Goal: Information Seeking & Learning: Learn about a topic

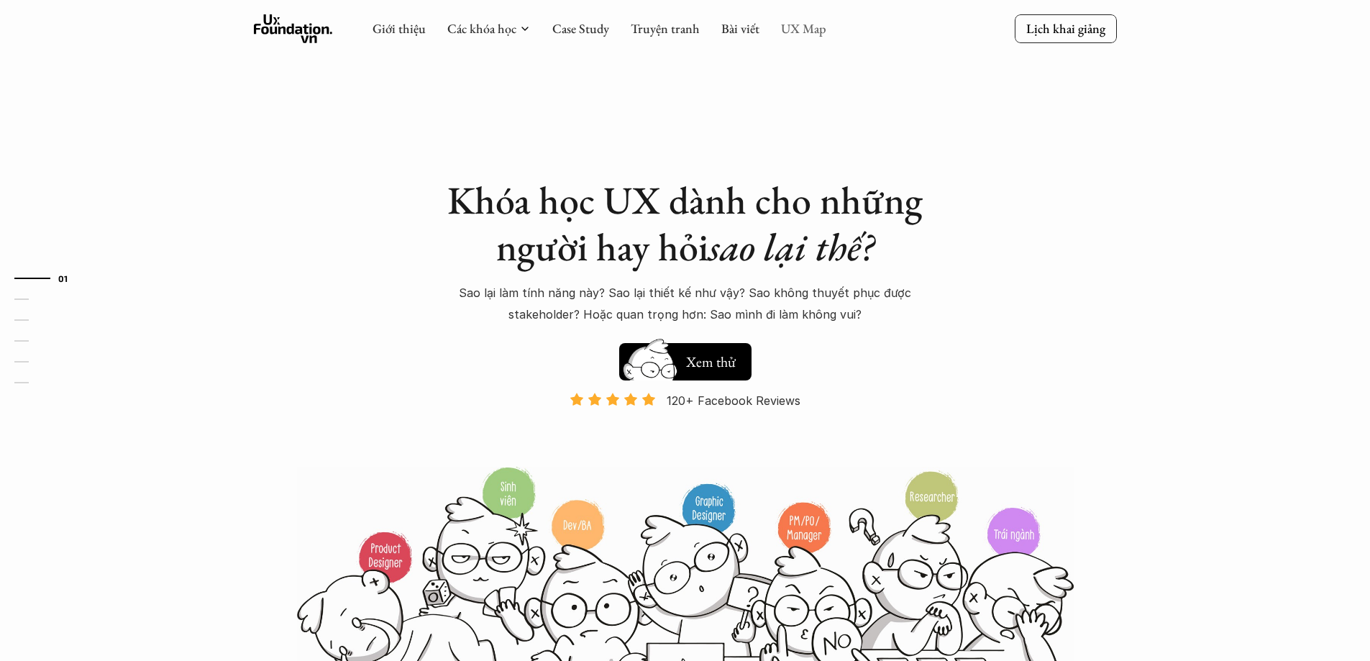
click at [801, 28] on link "UX Map" at bounding box center [803, 28] width 45 height 17
click at [797, 28] on link "UX Map" at bounding box center [803, 28] width 45 height 17
click at [797, 31] on link "UX Map" at bounding box center [803, 28] width 45 height 17
click at [792, 32] on link "UX Map" at bounding box center [803, 28] width 45 height 17
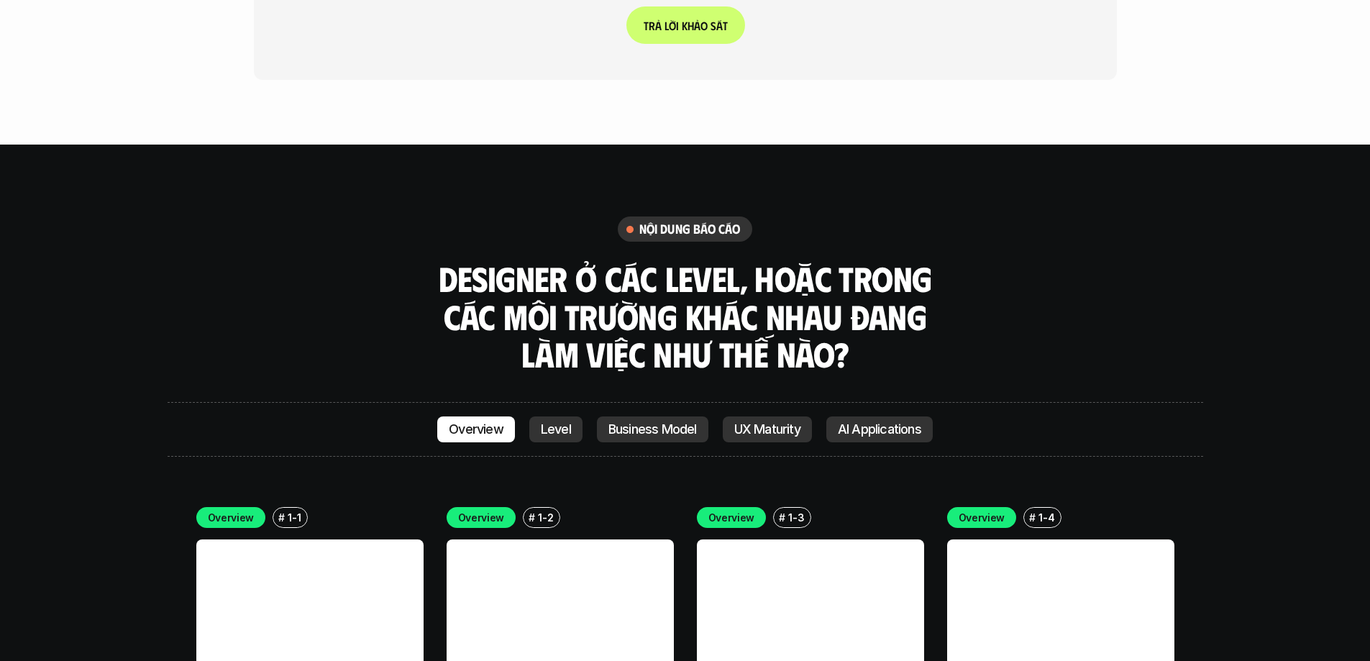
scroll to position [3853, 0]
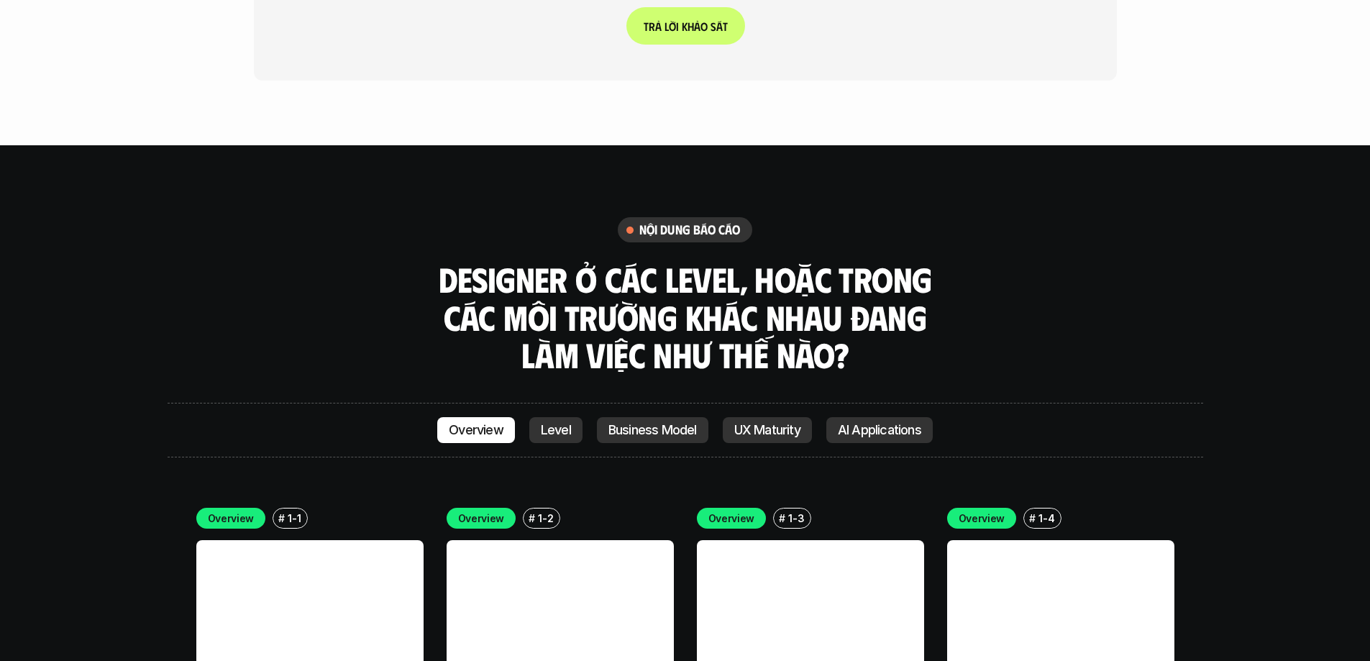
click at [554, 423] on p "Level" at bounding box center [556, 430] width 30 height 14
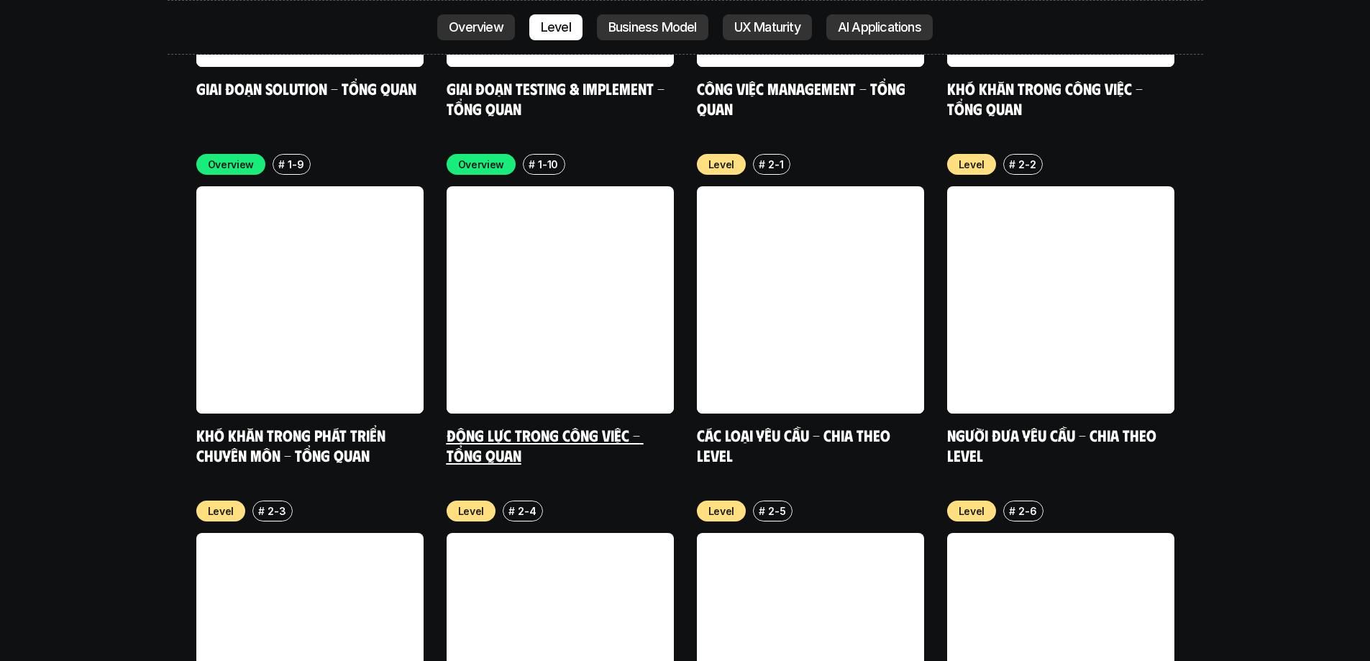
scroll to position [4903, 0]
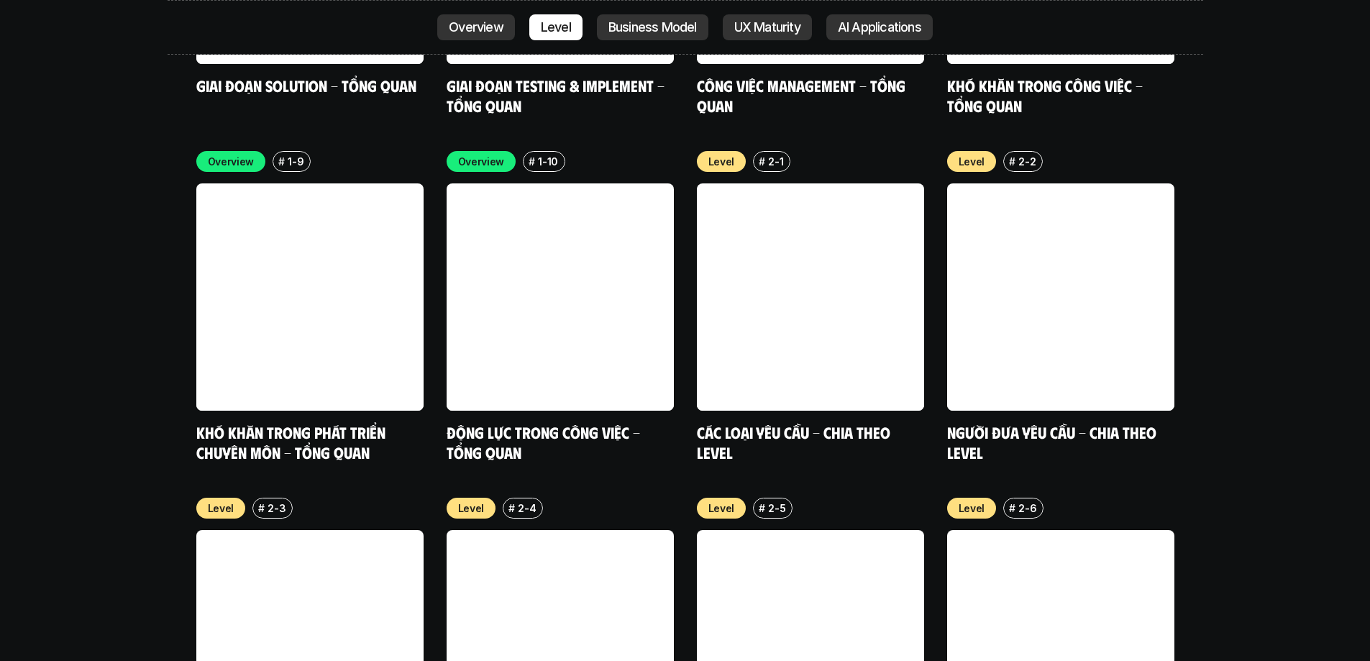
click at [649, 34] on p "Business Model" at bounding box center [652, 27] width 88 height 14
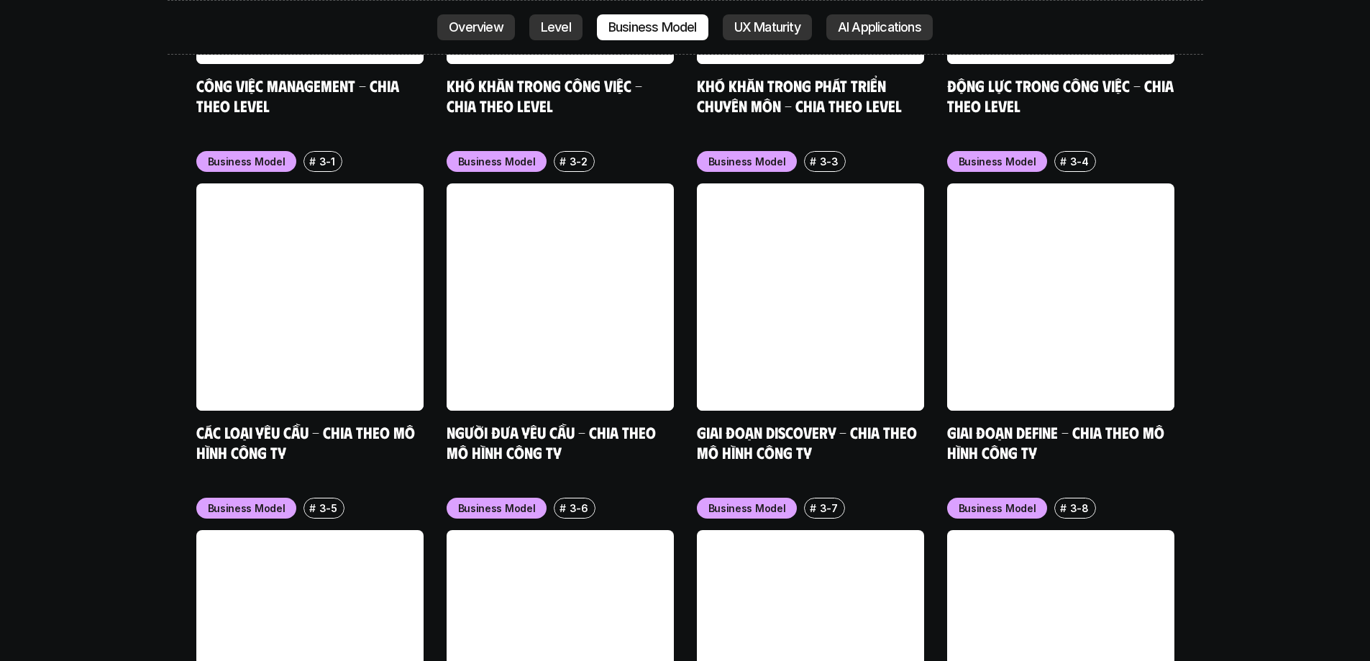
click at [763, 24] on p "UX Maturity" at bounding box center [767, 27] width 66 height 14
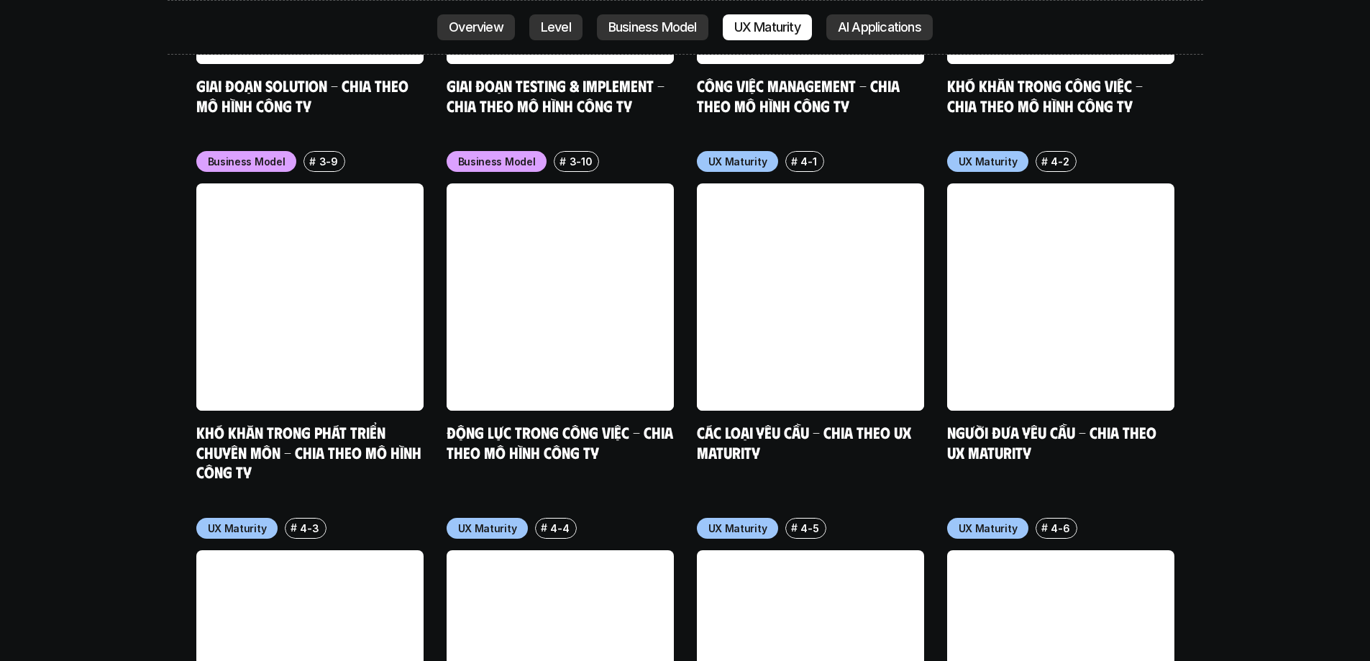
click at [873, 25] on p "AI Applications" at bounding box center [879, 27] width 83 height 14
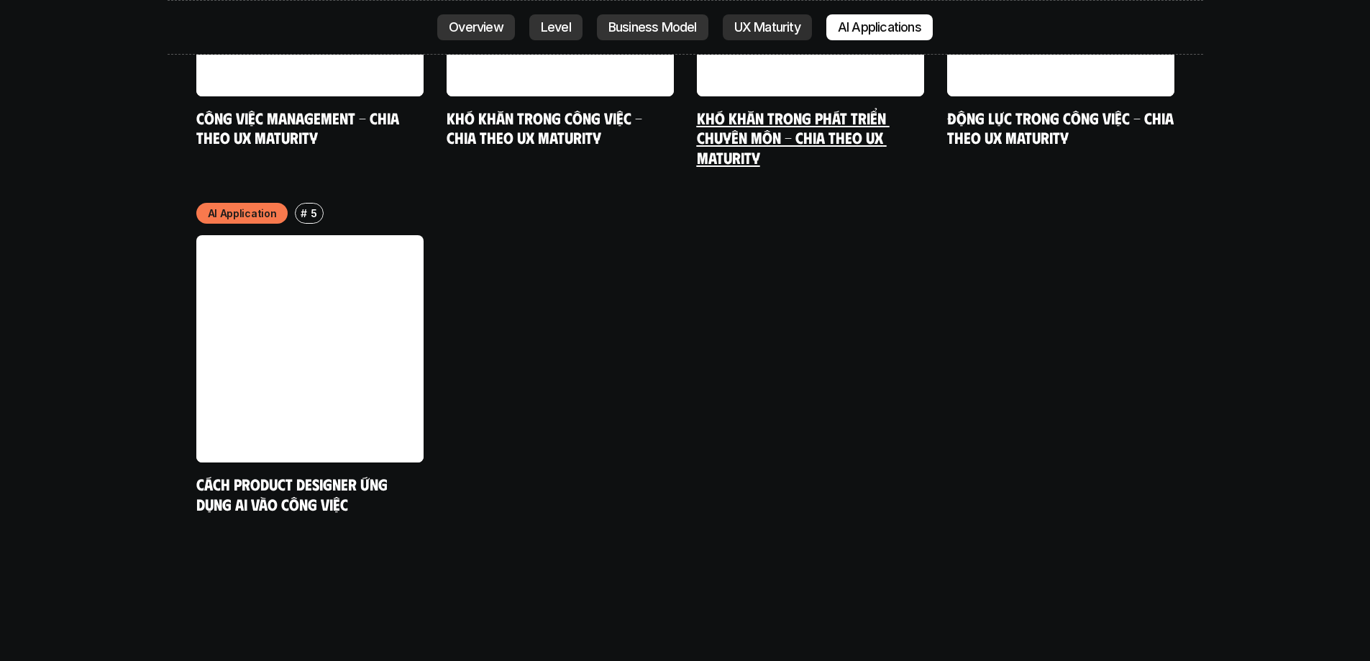
scroll to position [7715, 0]
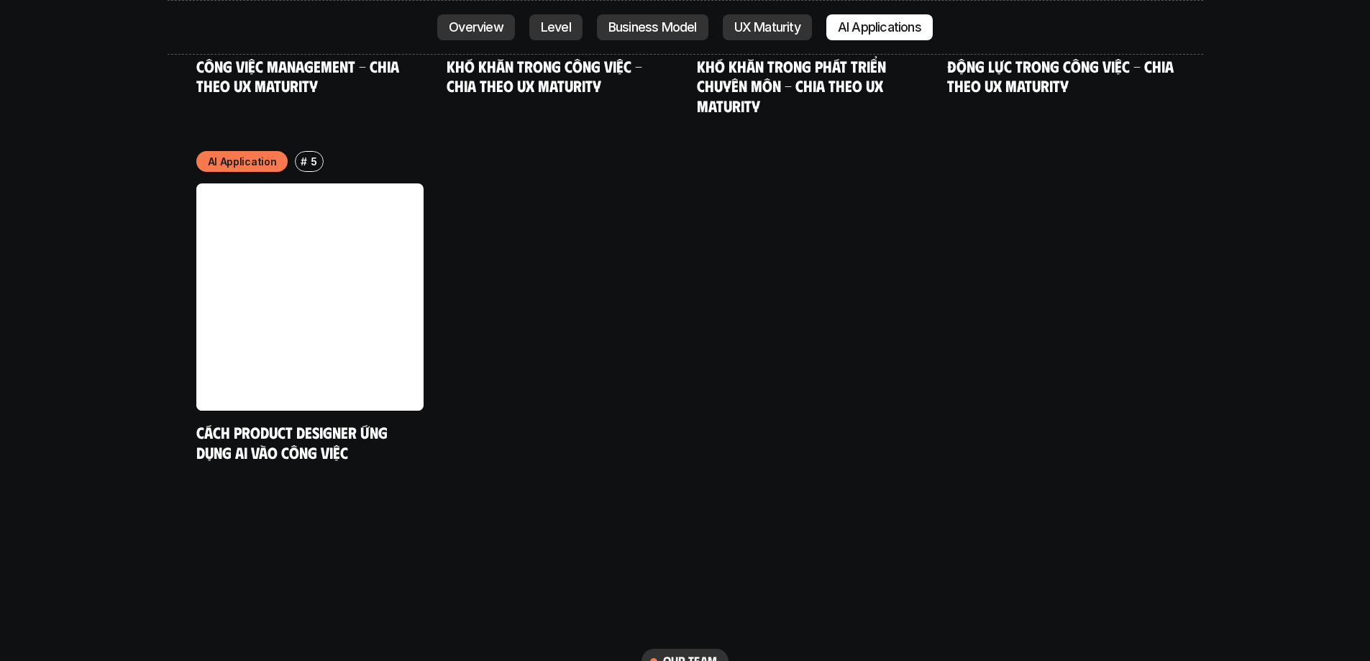
click at [454, 35] on link "Overview" at bounding box center [476, 27] width 78 height 26
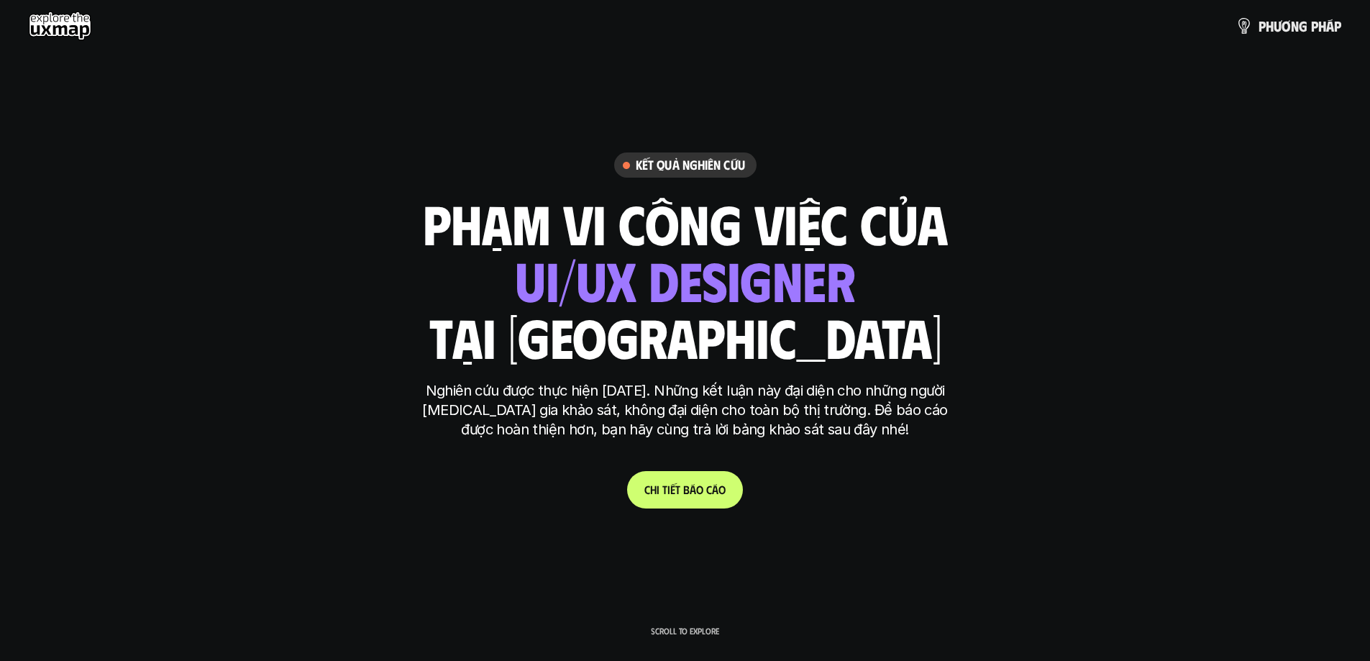
click at [703, 498] on link "C h i t i ế t b á o c á o" at bounding box center [685, 489] width 116 height 37
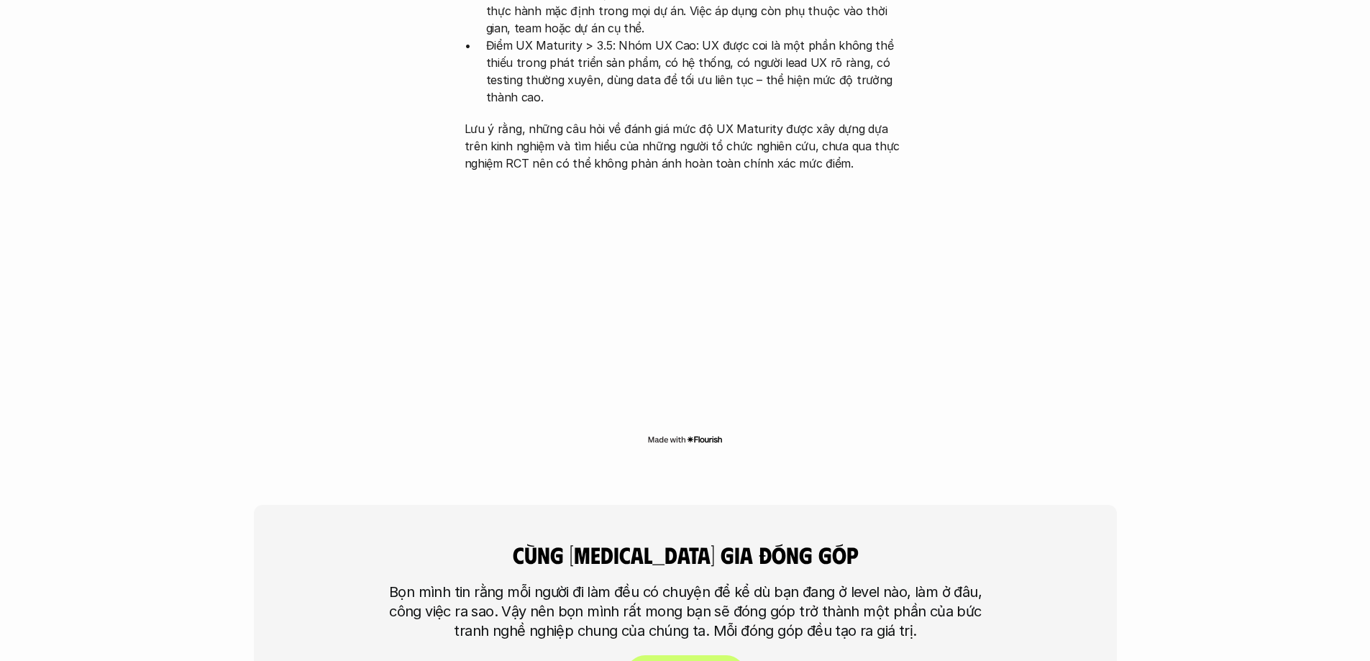
scroll to position [3337, 0]
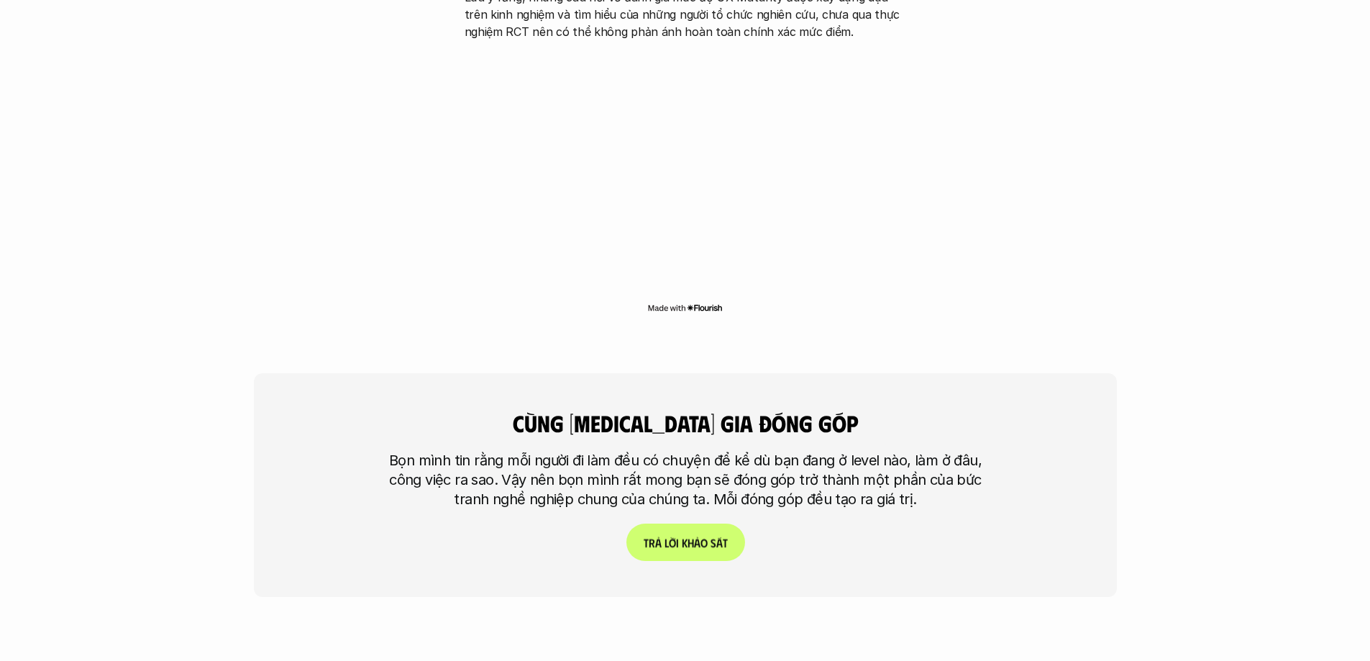
click at [711, 536] on p "T r ả l ờ i k h ả o s á t" at bounding box center [685, 543] width 84 height 14
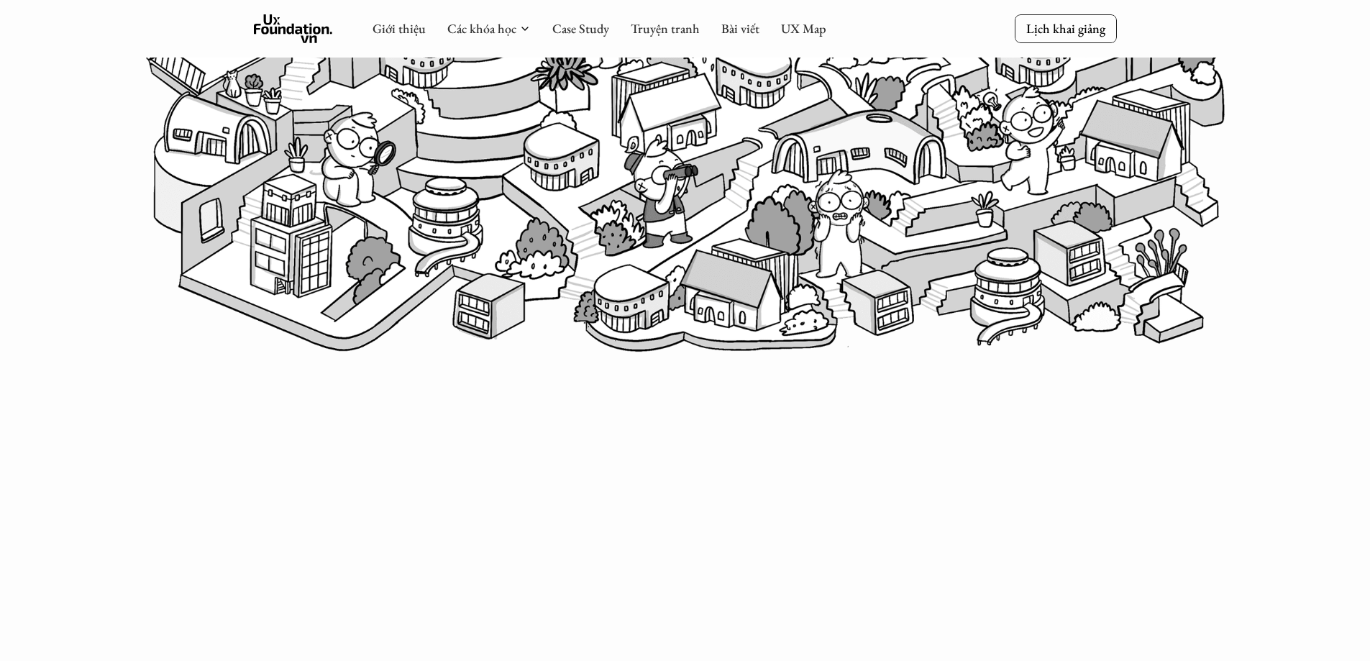
scroll to position [498, 0]
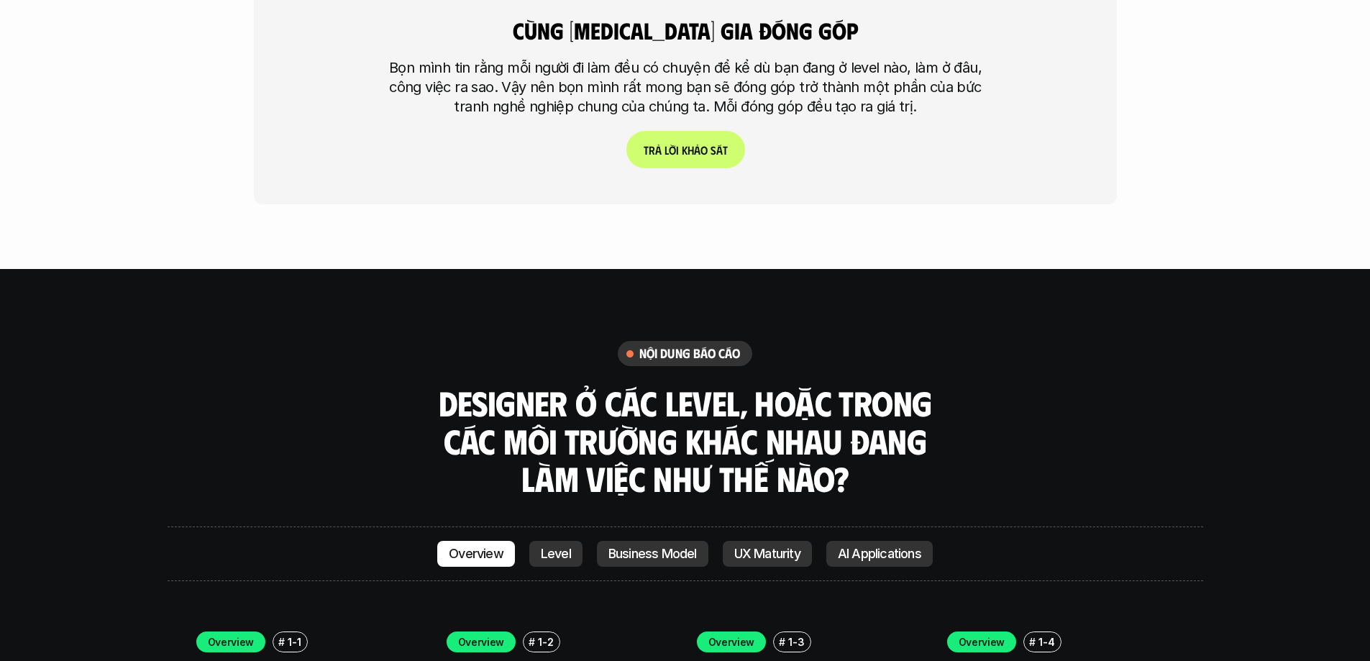
scroll to position [3840, 0]
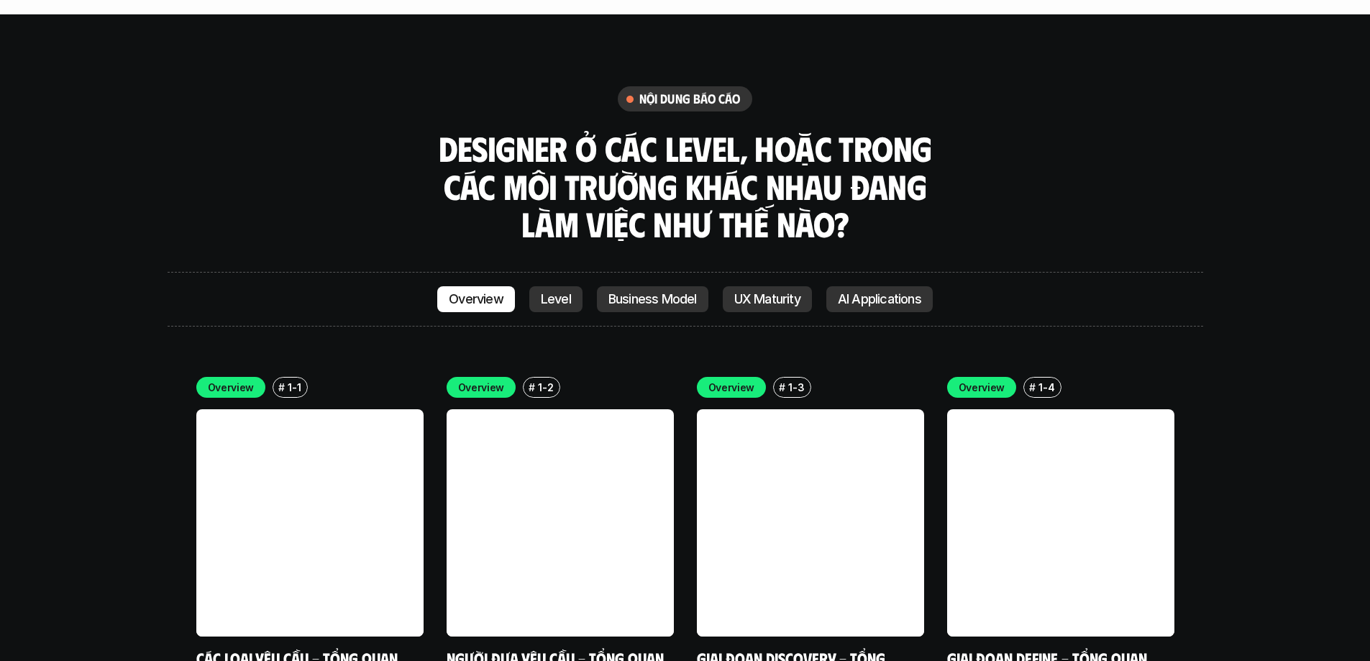
click at [563, 292] on p "Level" at bounding box center [556, 299] width 30 height 14
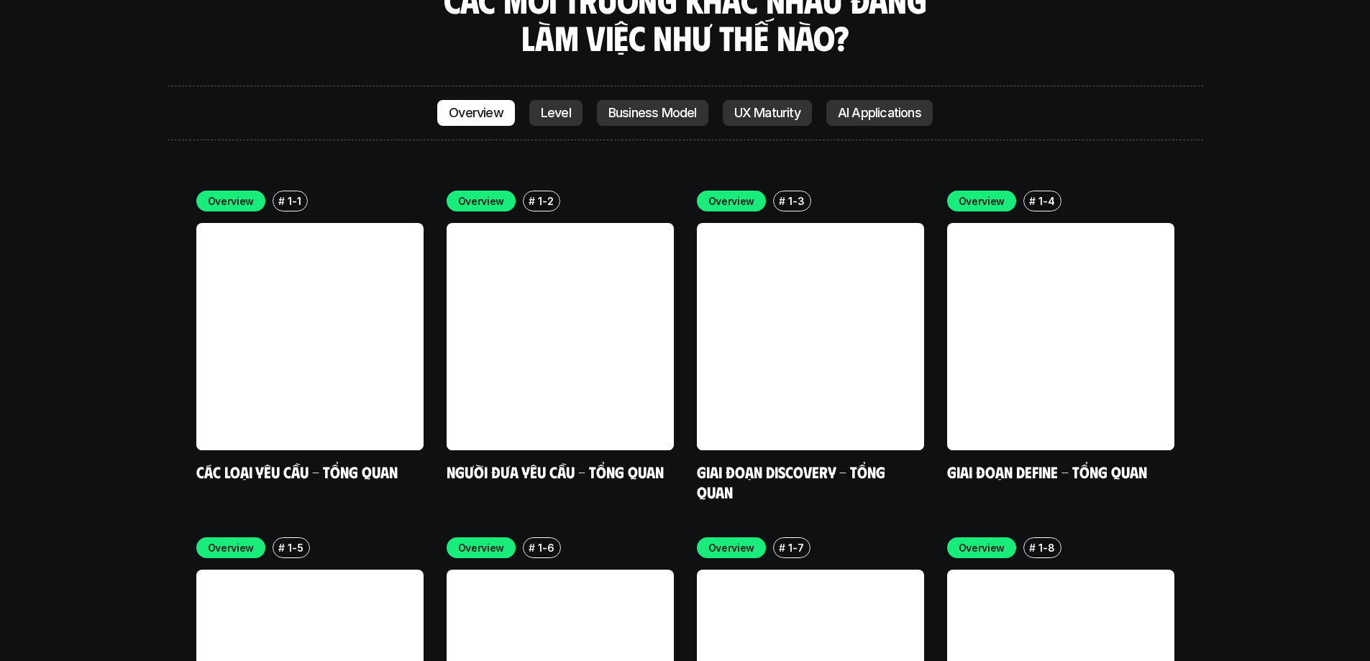
scroll to position [4184, 0]
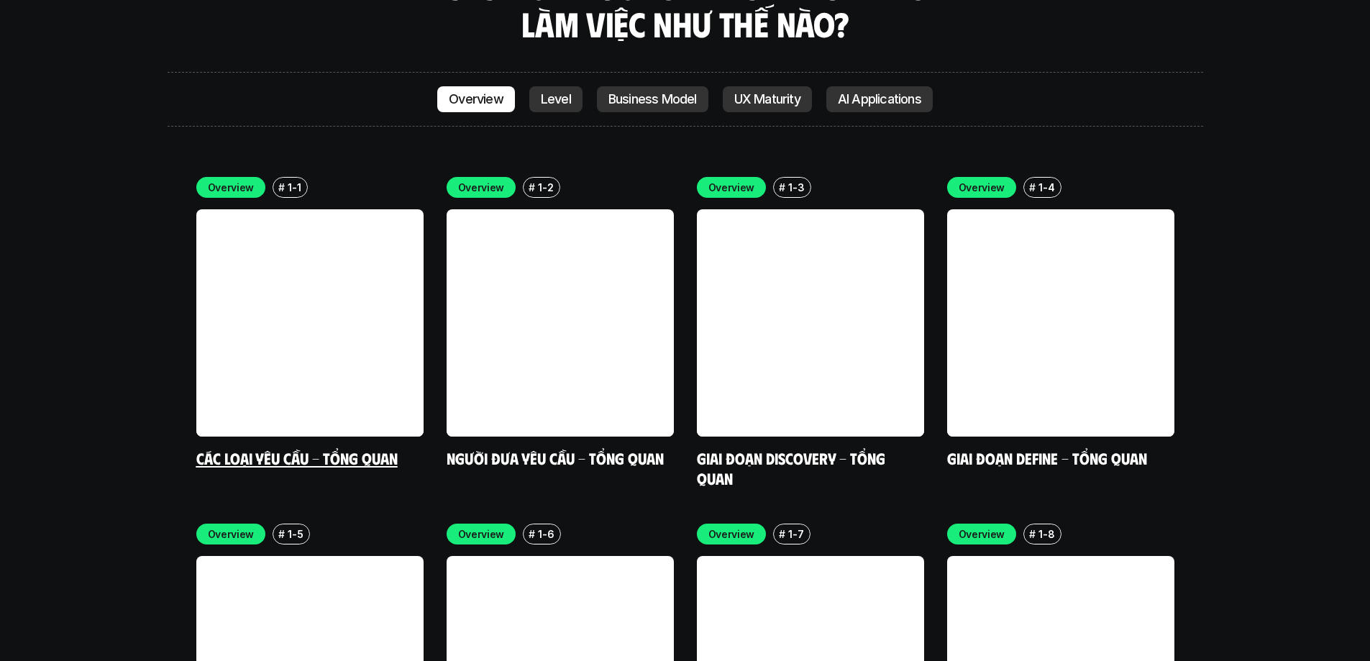
click at [342, 224] on link at bounding box center [309, 322] width 227 height 227
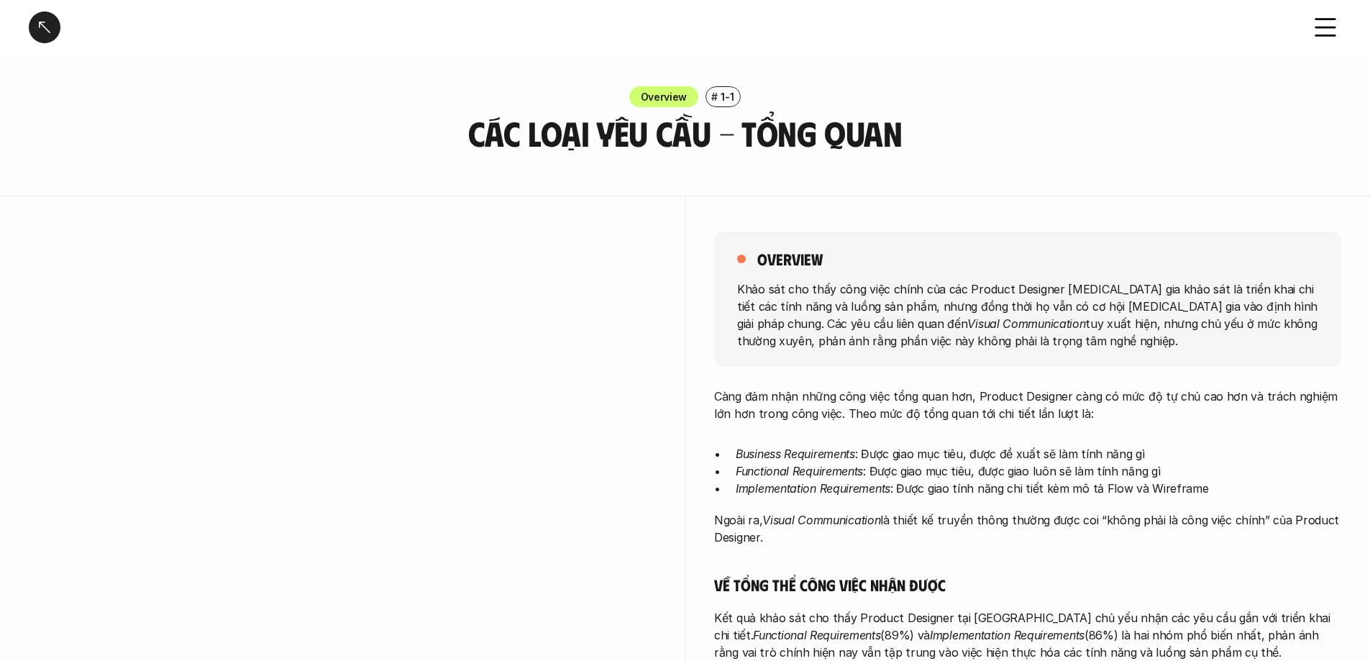
click at [55, 32] on div at bounding box center [45, 28] width 32 height 32
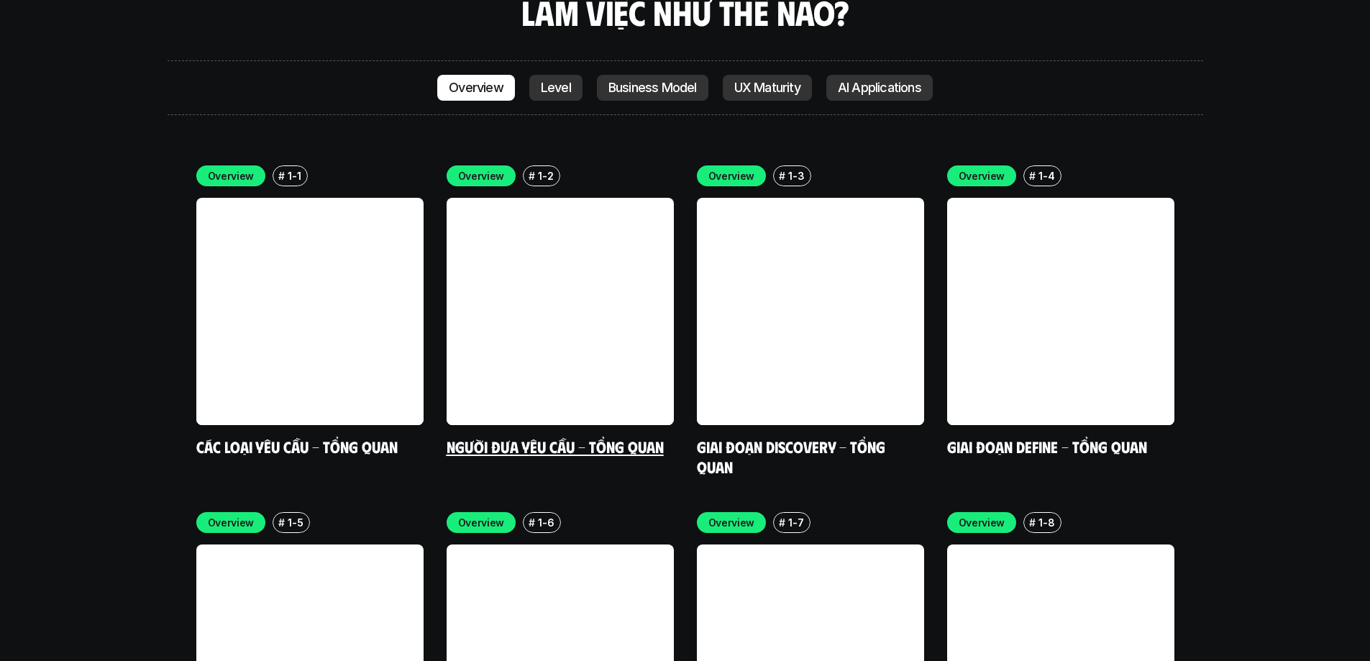
click at [559, 198] on link at bounding box center [560, 311] width 227 height 227
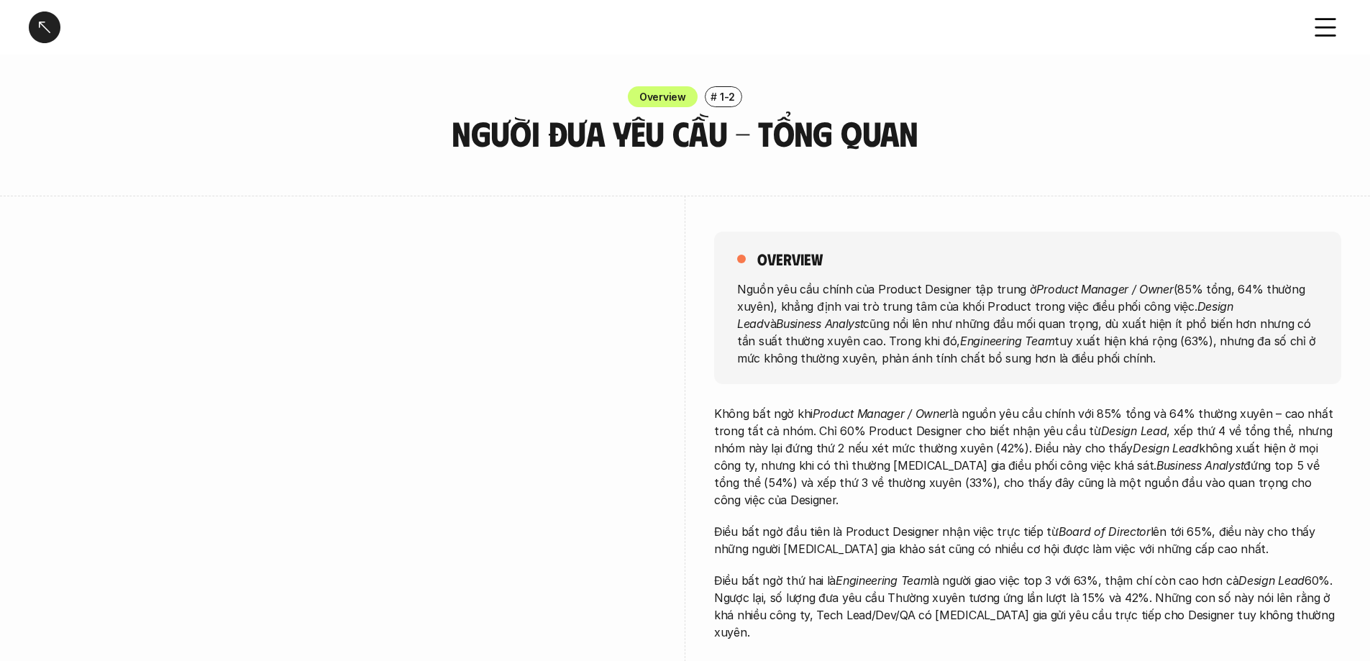
click at [27, 27] on div "Người đưa yêu cầu - Tổng quan" at bounding box center [685, 27] width 1370 height 55
click at [44, 29] on div at bounding box center [45, 28] width 32 height 32
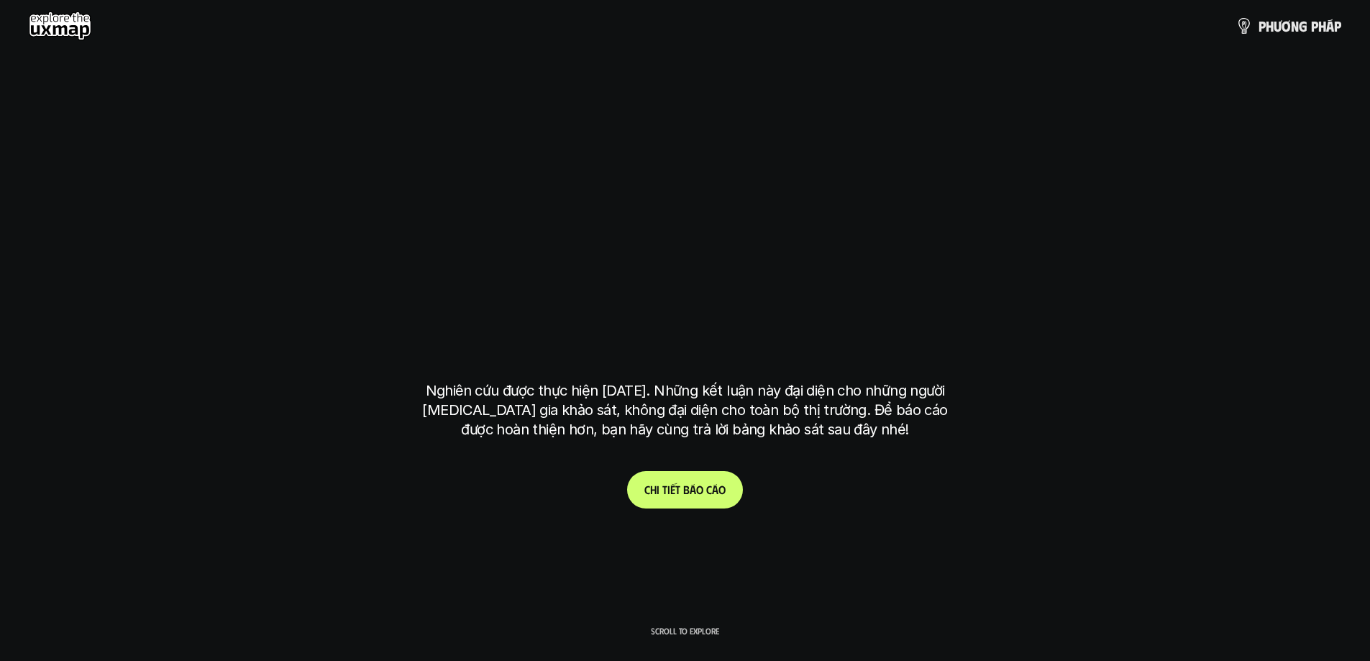
scroll to position [4195, 0]
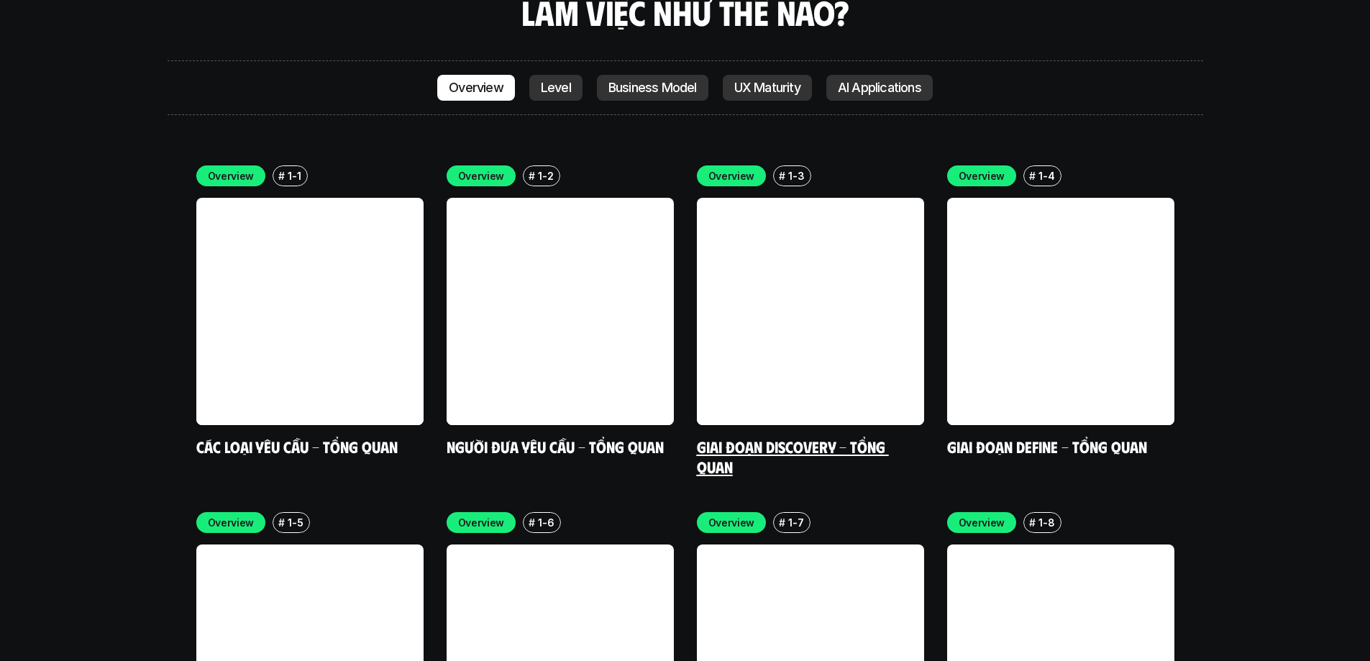
click at [854, 198] on link at bounding box center [810, 311] width 227 height 227
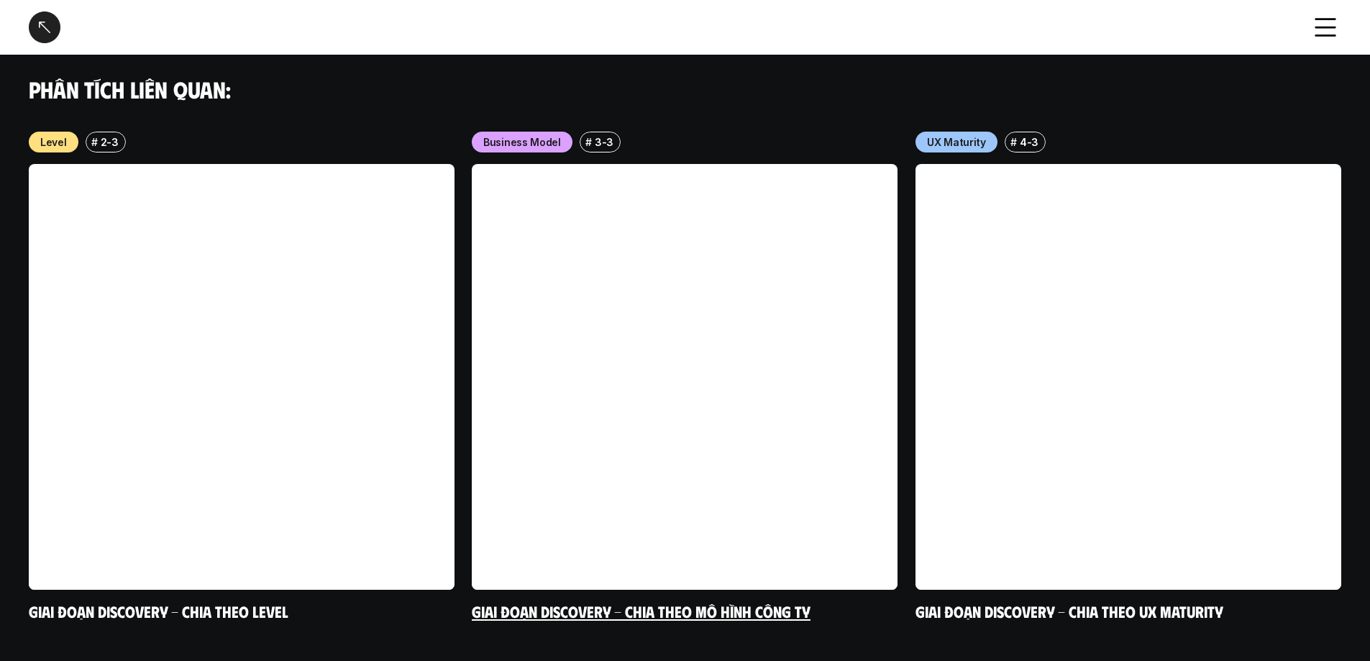
scroll to position [1654, 0]
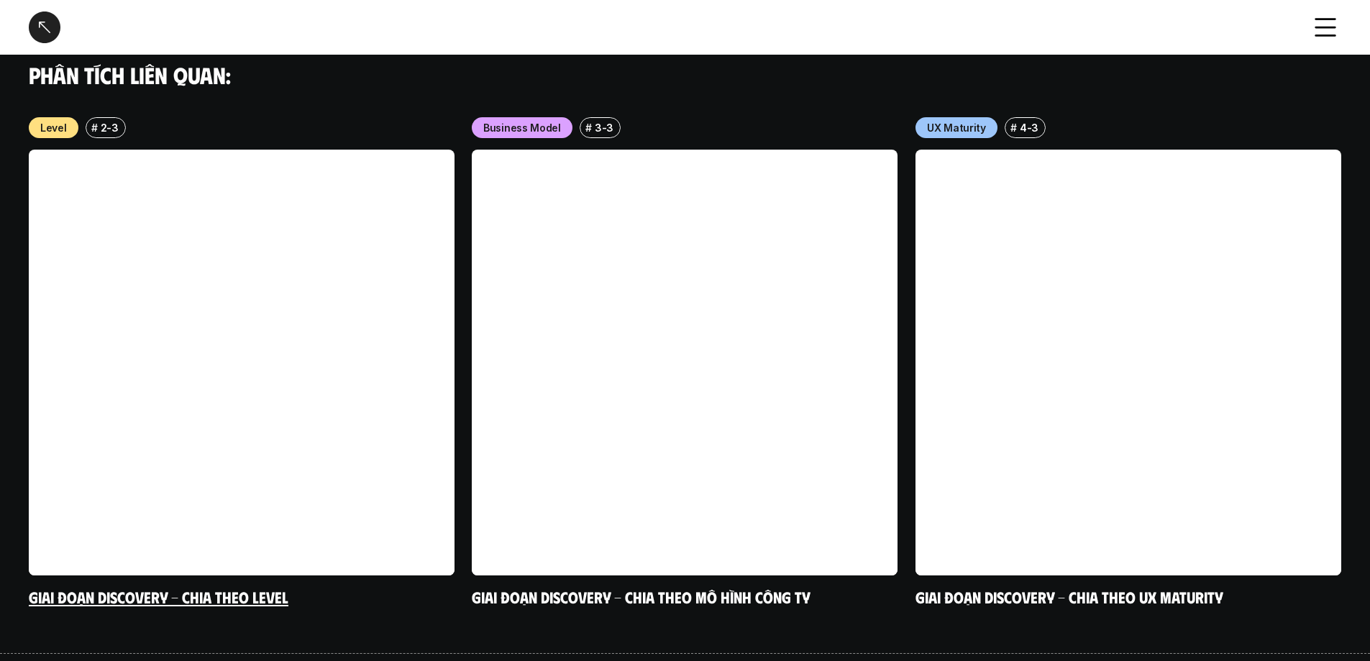
click at [237, 353] on link at bounding box center [242, 363] width 426 height 426
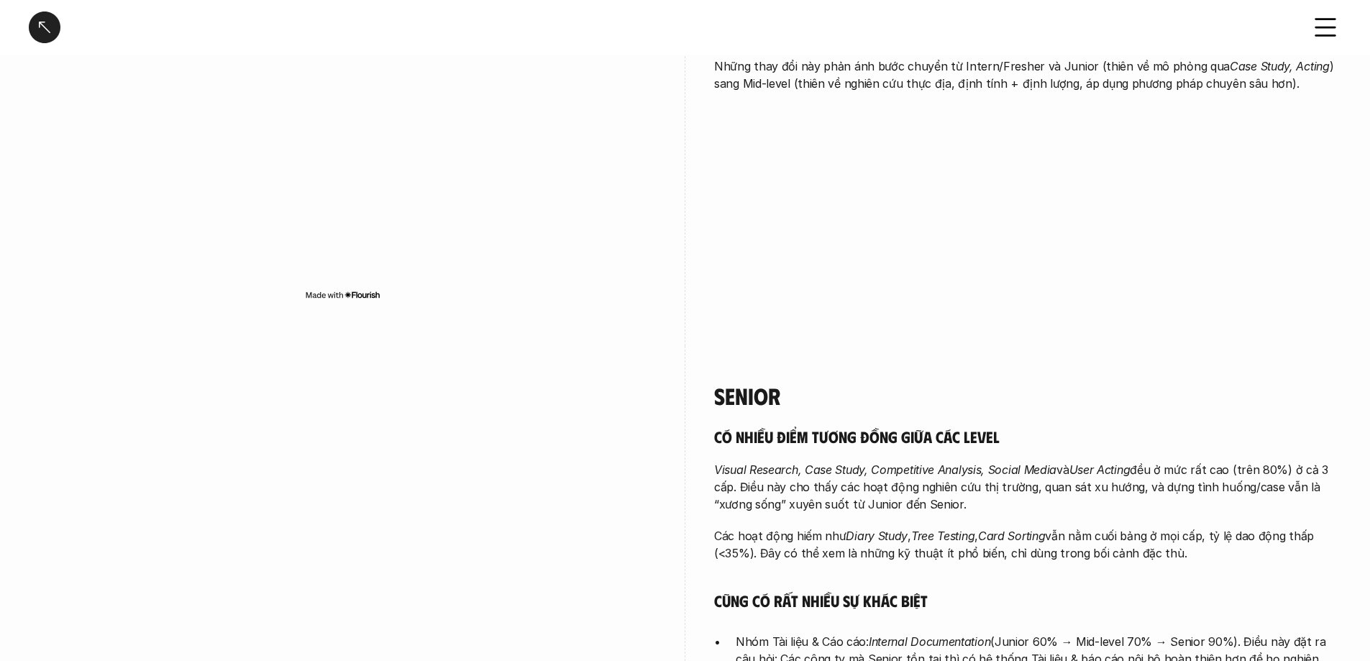
scroll to position [2661, 0]
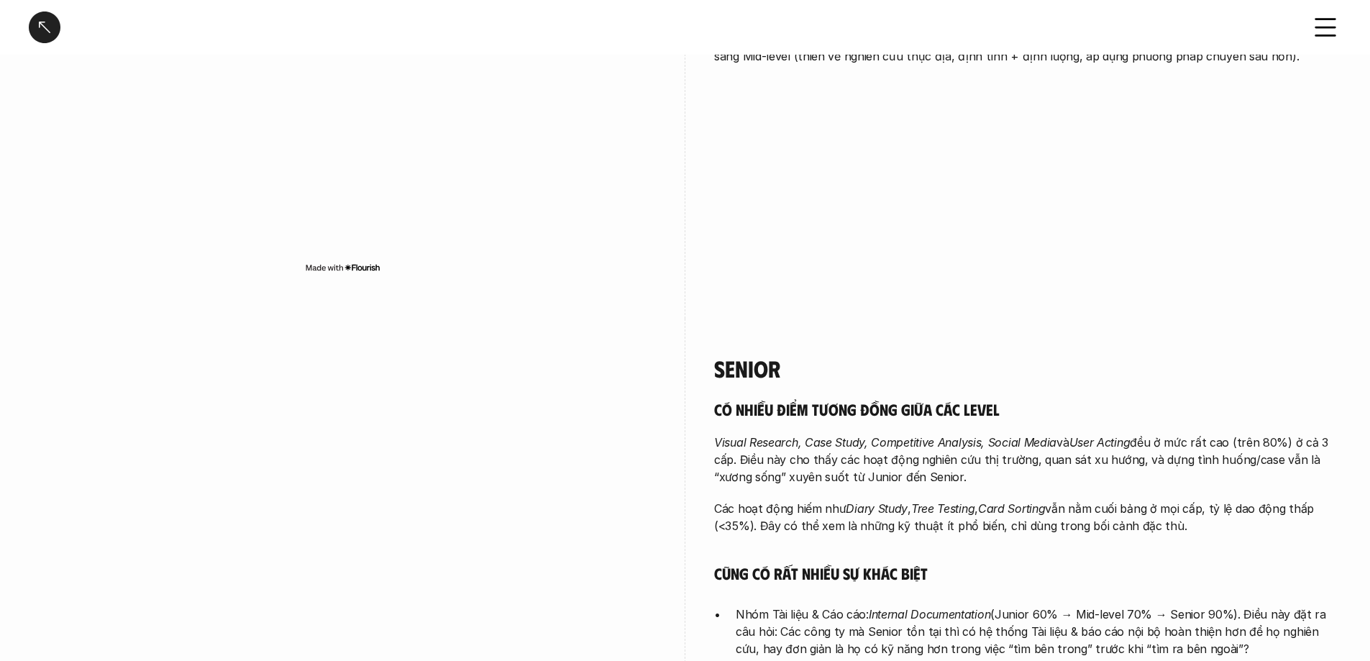
click at [599, 319] on div at bounding box center [342, 582] width 627 height 527
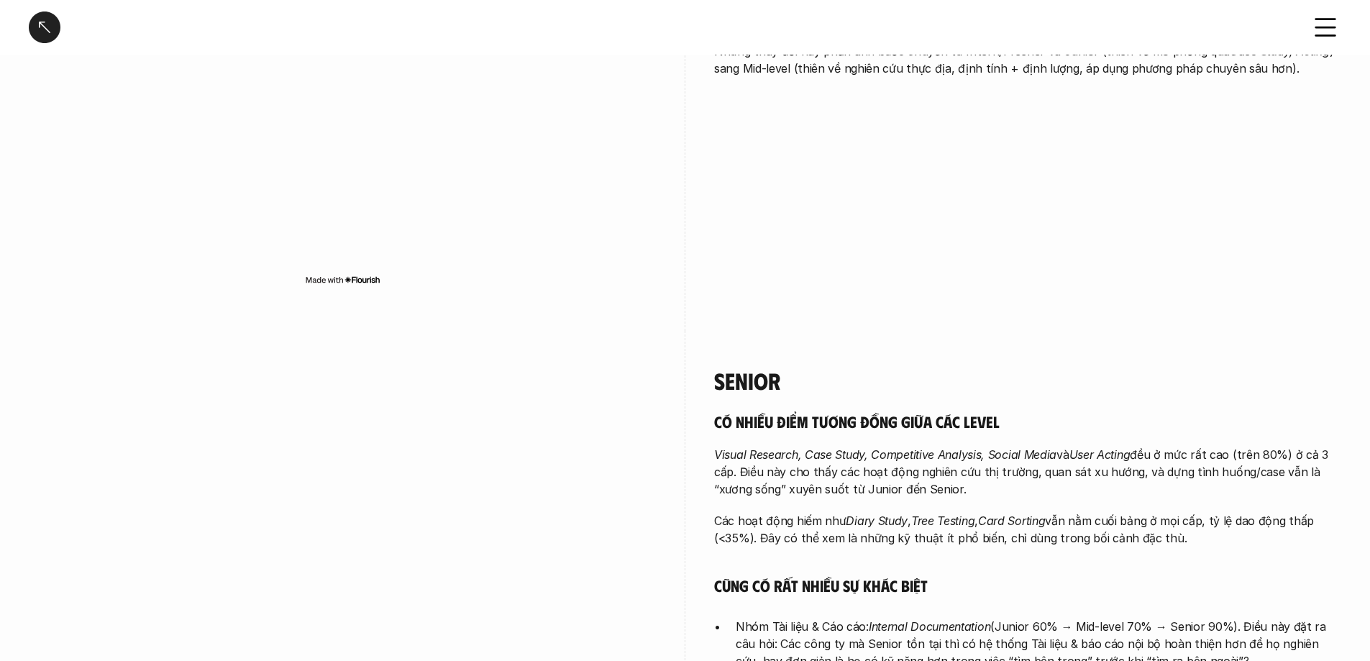
scroll to position [2505, 0]
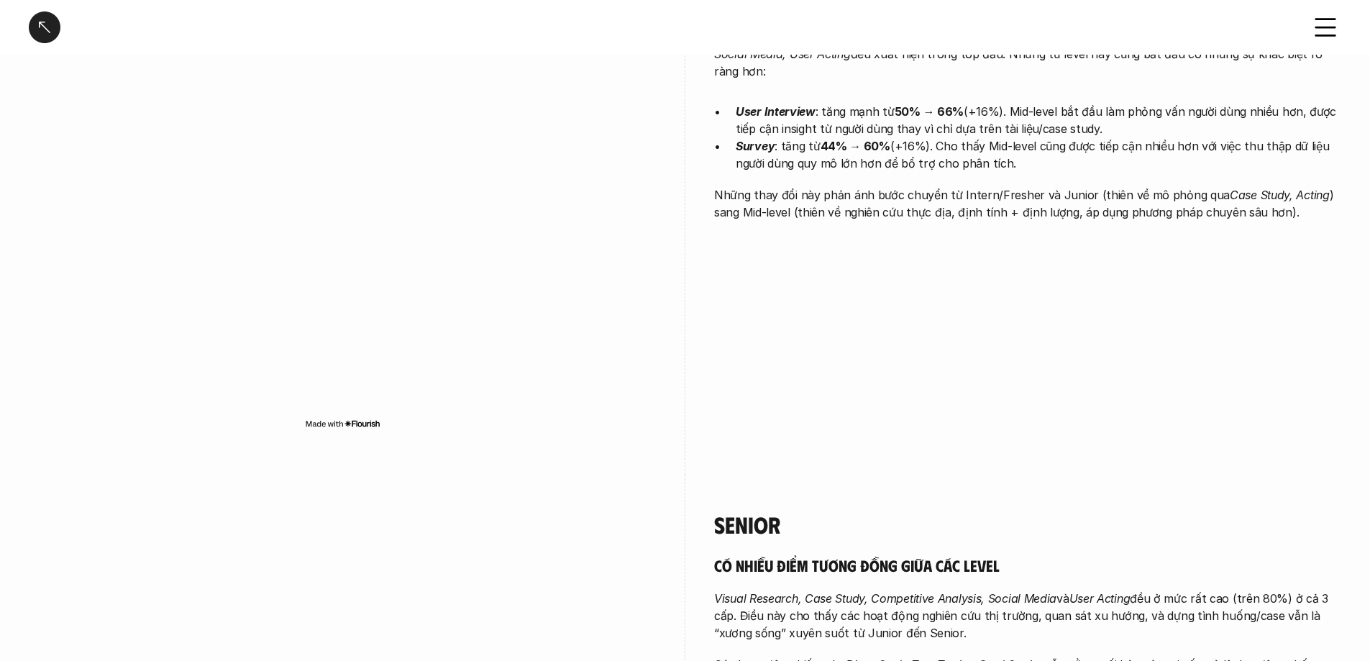
click at [38, 31] on div at bounding box center [45, 28] width 32 height 32
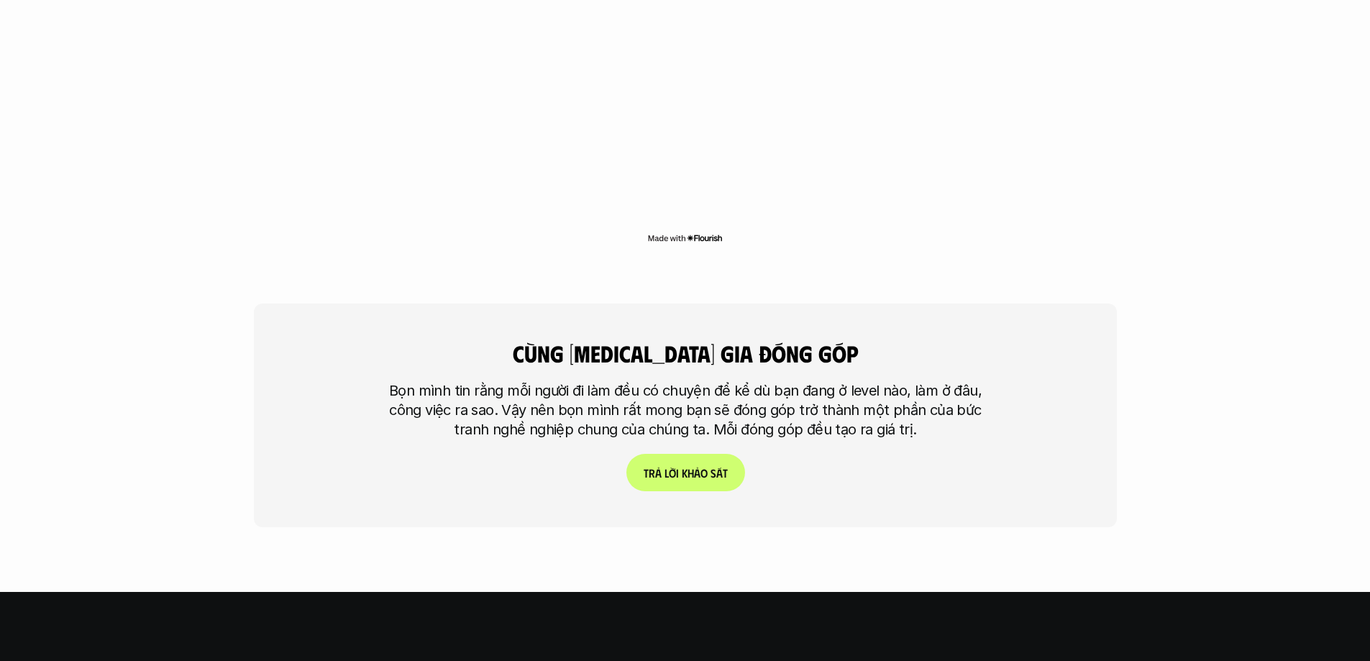
scroll to position [3404, 0]
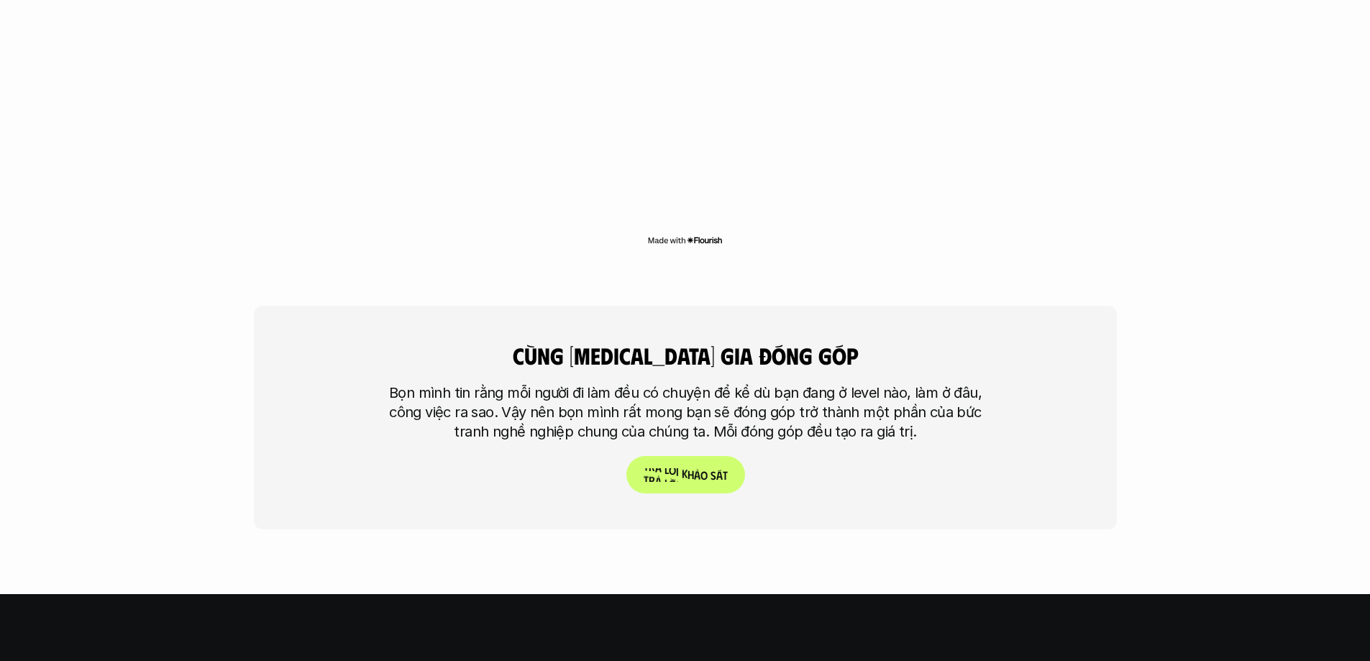
click at [675, 468] on p "T r ả l ờ i k h ả o s á t" at bounding box center [685, 475] width 84 height 14
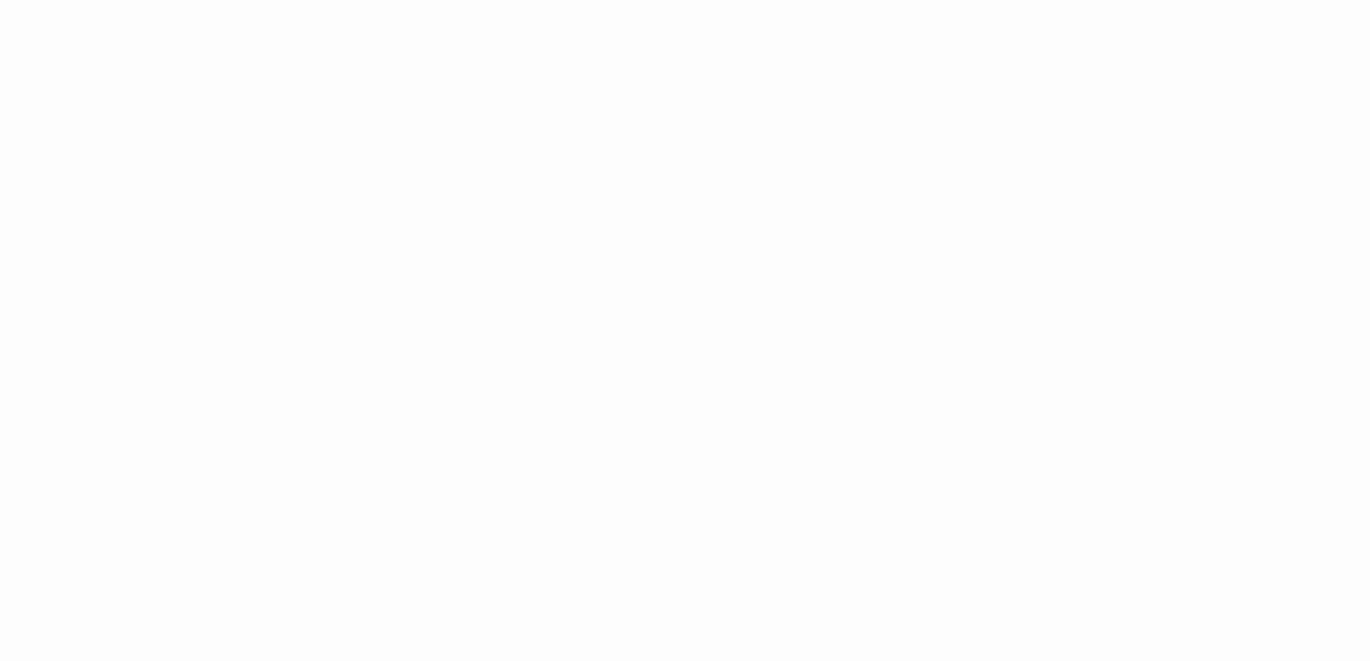
scroll to position [2368, 0]
